Goal: Navigation & Orientation: Find specific page/section

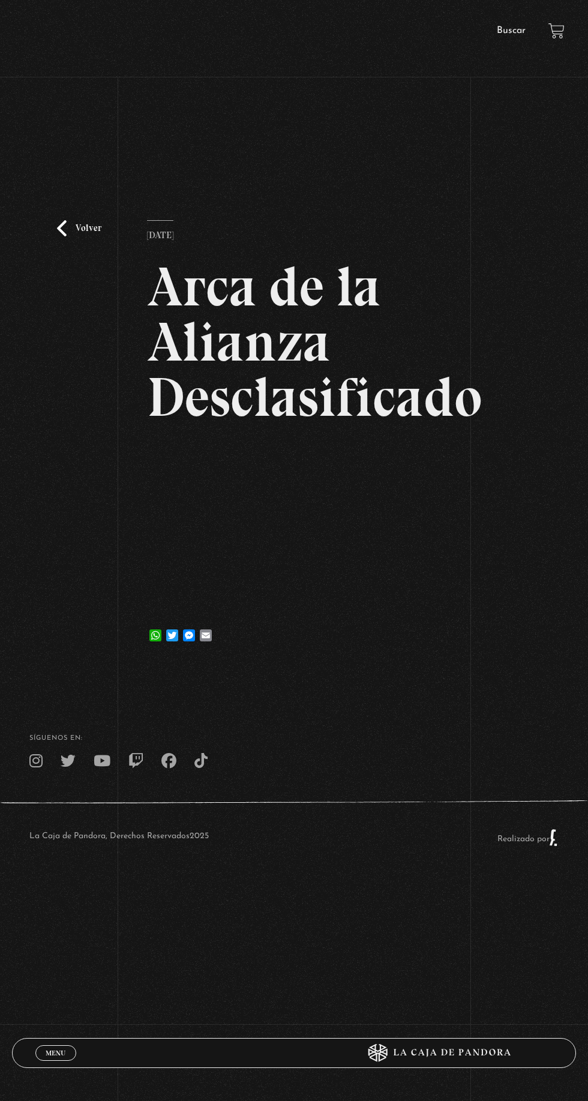
click at [55, 1051] on span "Menu" at bounding box center [56, 1053] width 20 height 7
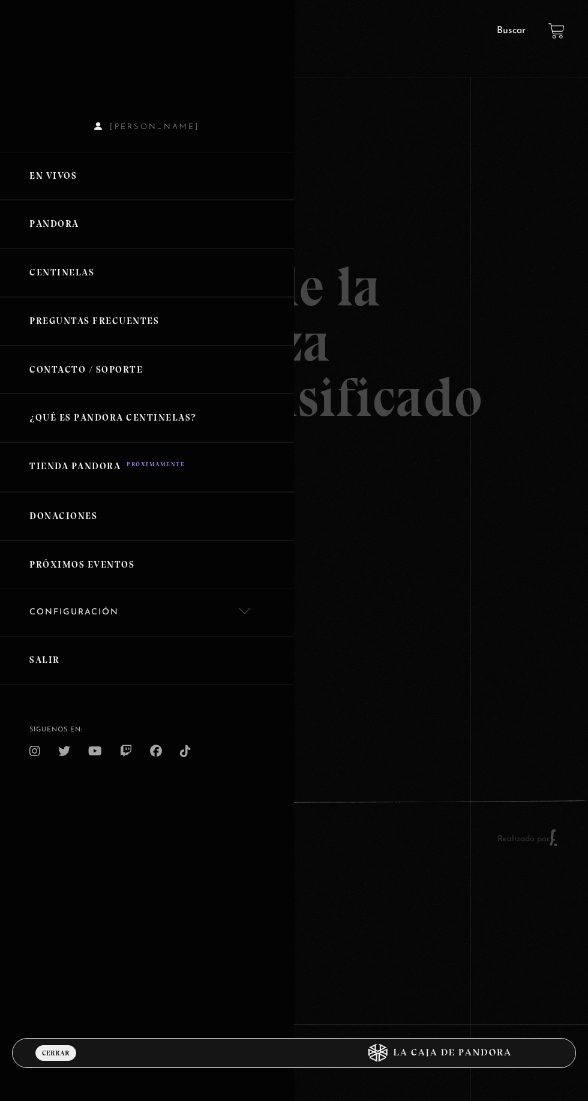
click at [26, 674] on link "Salir" at bounding box center [147, 660] width 294 height 49
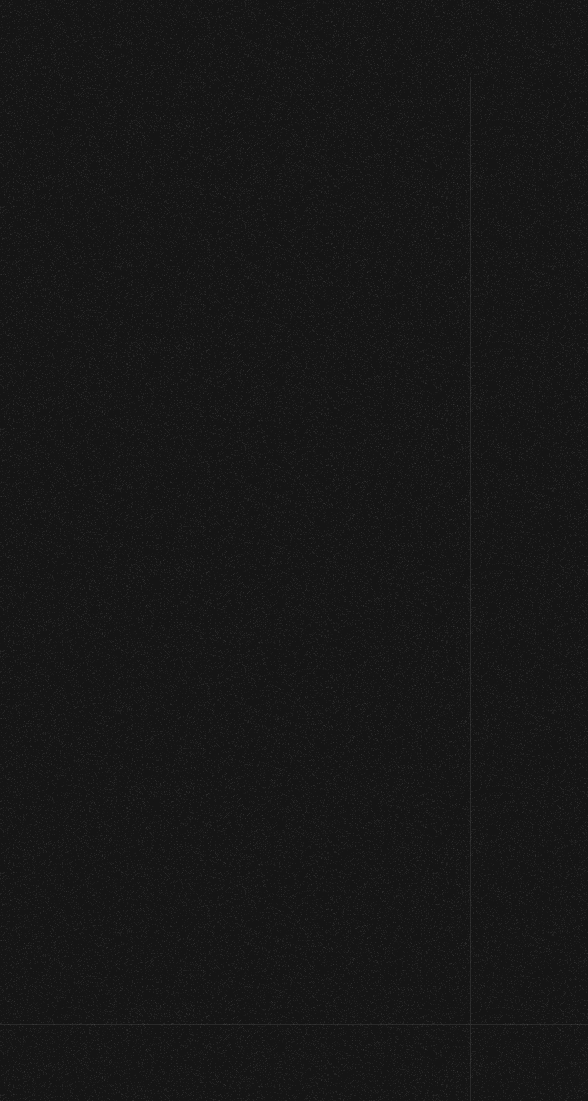
scroll to position [484, 0]
